Goal: Communication & Community: Answer question/provide support

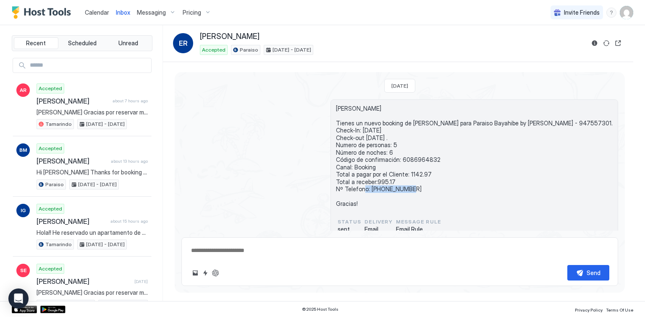
scroll to position [19, 0]
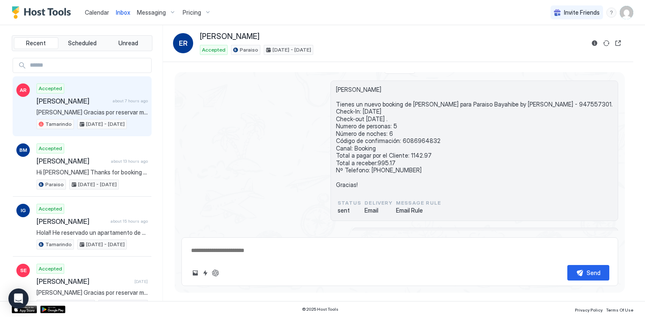
click at [102, 105] on div "Accepted [PERSON_NAME] about 7 hours ago [PERSON_NAME] Gracias por reservar mi …" at bounding box center [92, 107] width 111 height 46
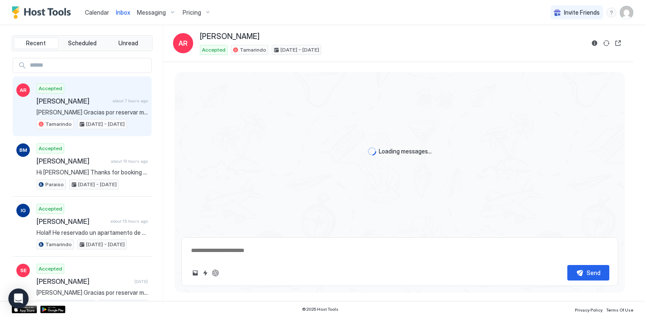
type textarea "*"
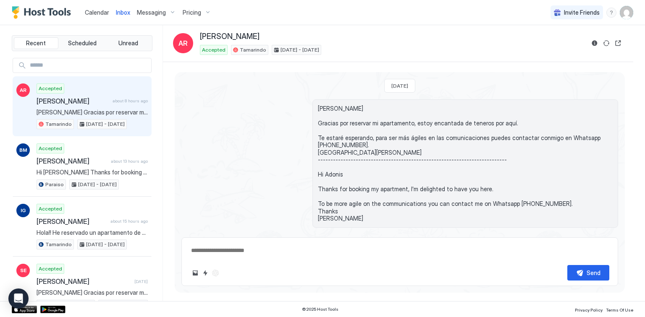
click at [102, 11] on span "Calendar" at bounding box center [97, 12] width 24 height 7
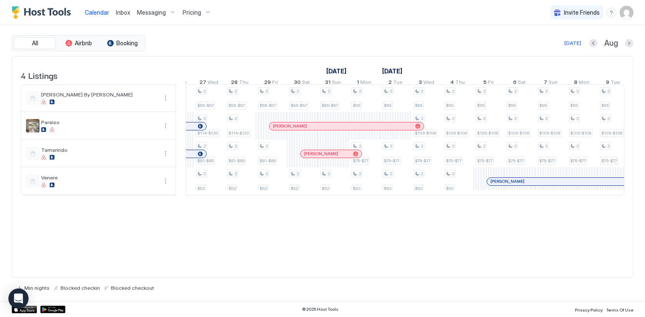
click at [118, 10] on span "Inbox" at bounding box center [123, 12] width 14 height 7
